Goal: Navigation & Orientation: Go to known website

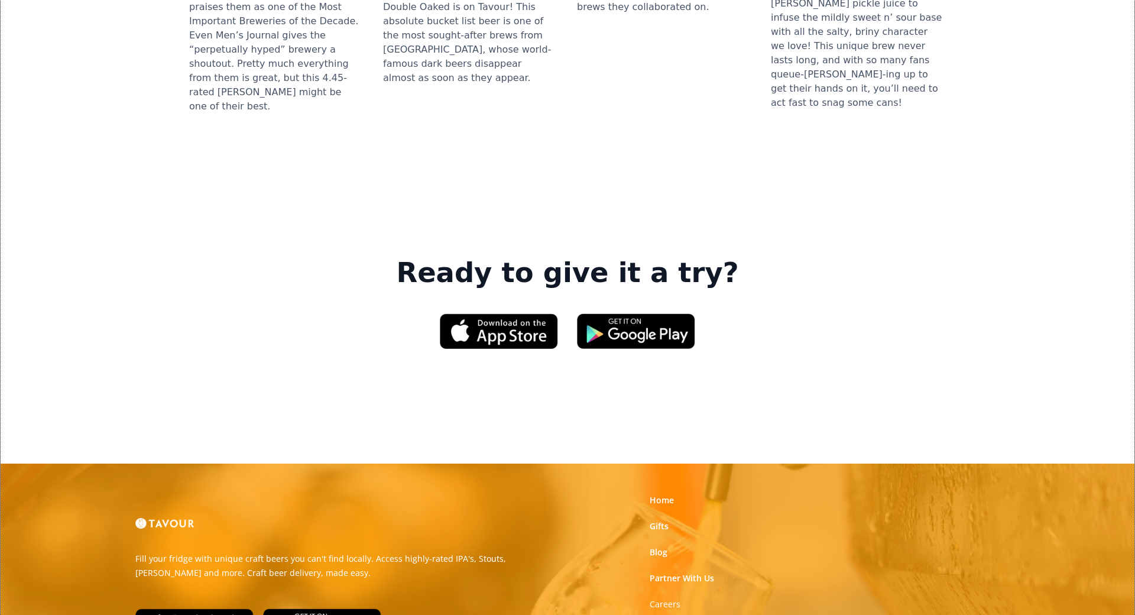
scroll to position [1679, 0]
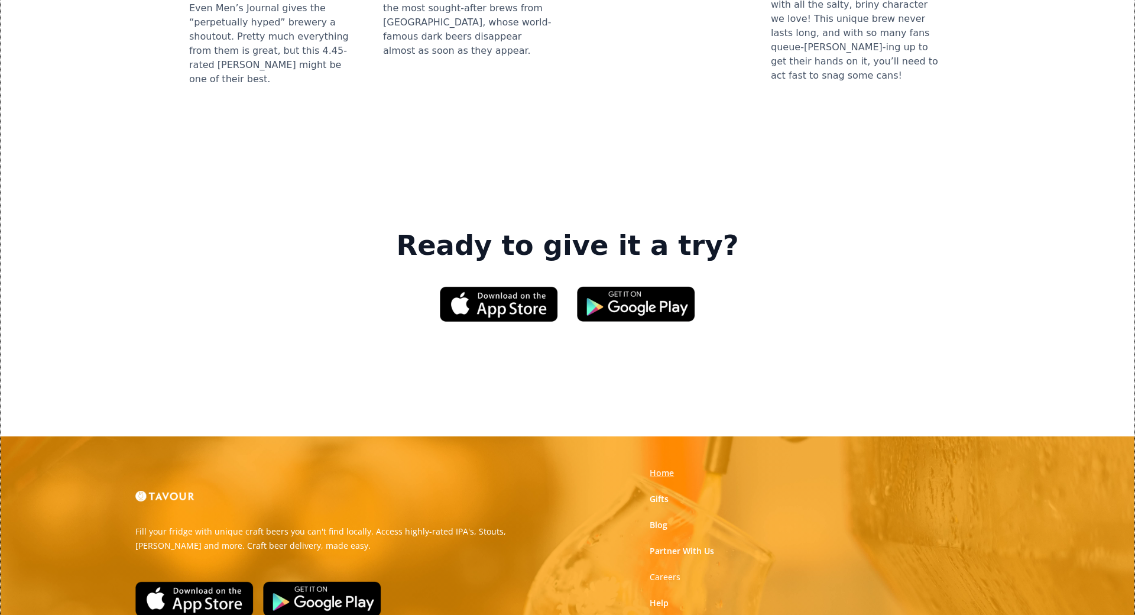
click at [666, 467] on link "Home" at bounding box center [662, 473] width 24 height 12
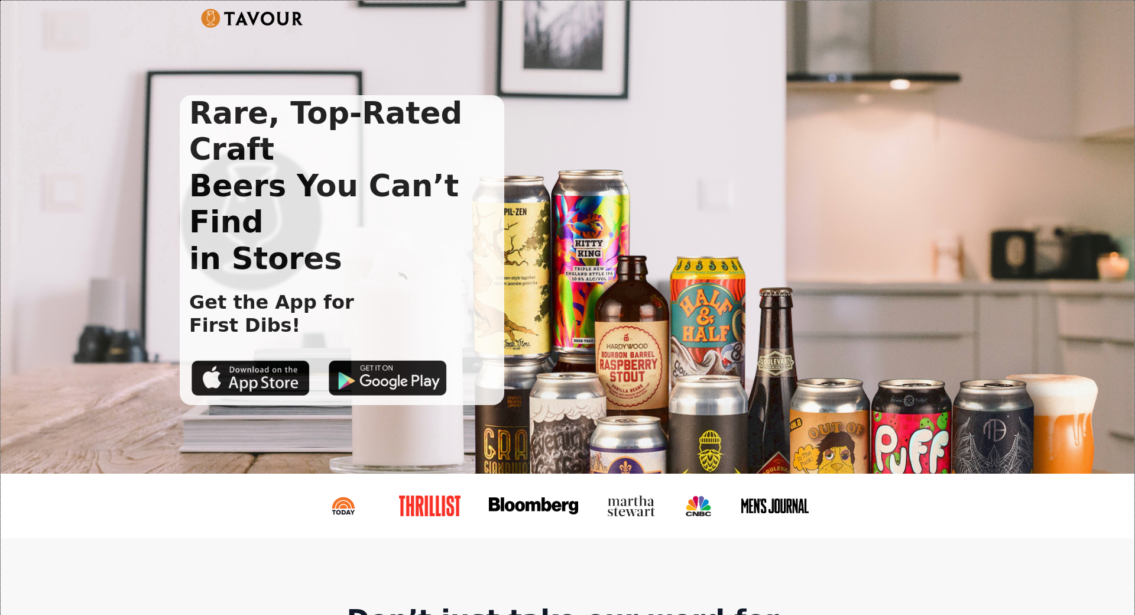
click at [666, 303] on div "Rare, Top-Rated Craft Beers You Can’t Find in Stores Get the App for First Dibs!" at bounding box center [558, 250] width 757 height 310
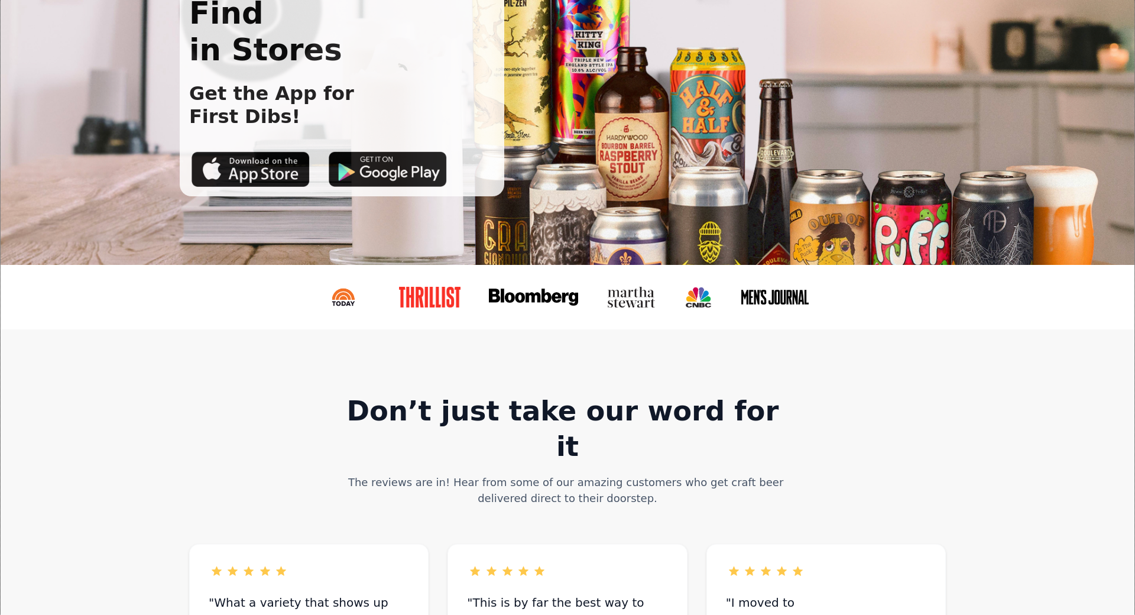
scroll to position [197, 0]
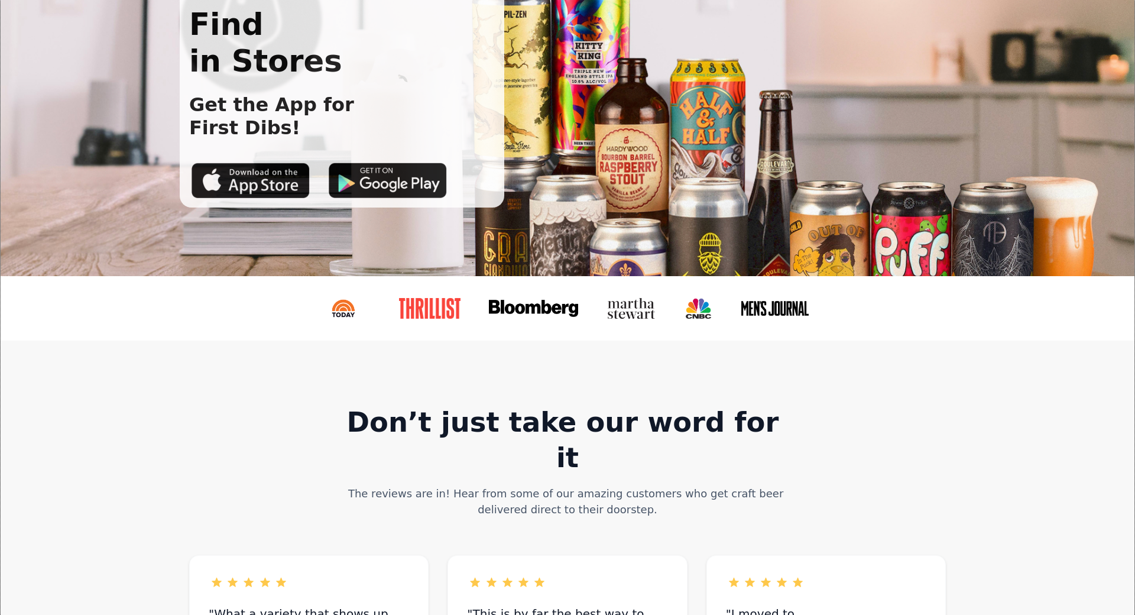
click at [421, 317] on img at bounding box center [429, 308] width 63 height 21
